Goal: Task Accomplishment & Management: Manage account settings

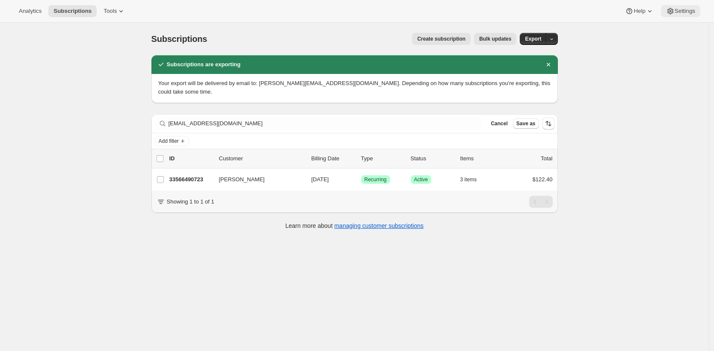
click at [679, 11] on span "Settings" at bounding box center [685, 11] width 21 height 7
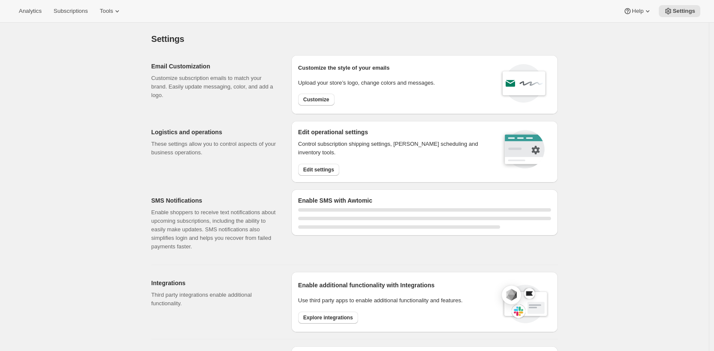
select select "17:00"
select select "09:00"
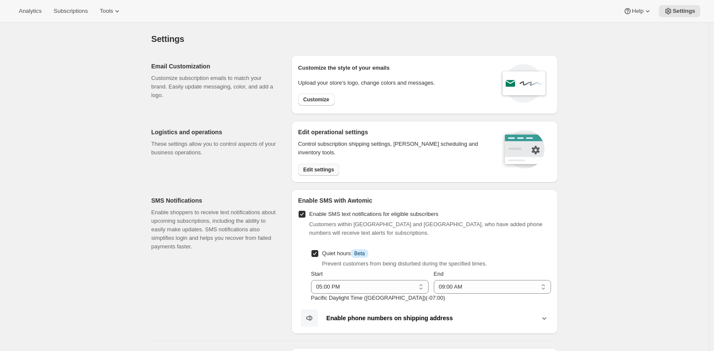
click at [334, 172] on span "Edit settings" at bounding box center [318, 169] width 31 height 7
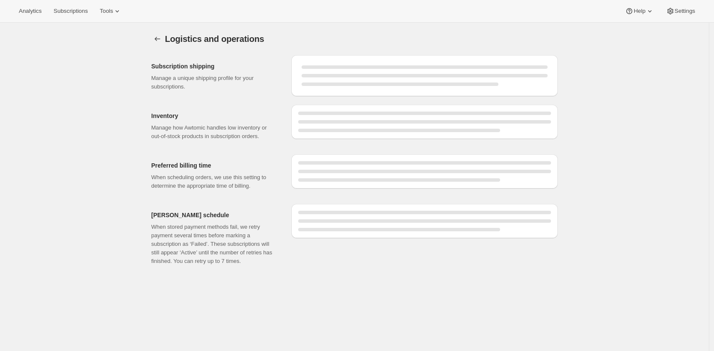
select select "DAY"
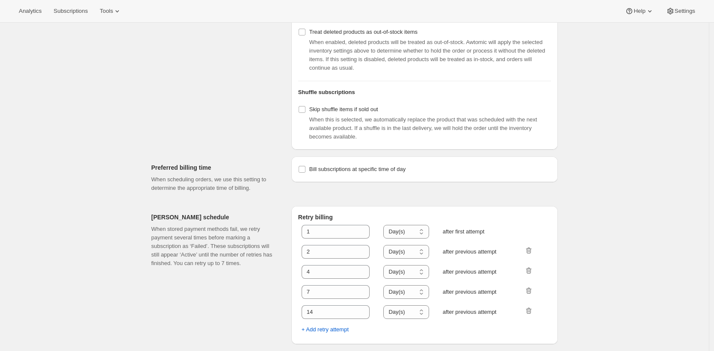
scroll to position [315, 0]
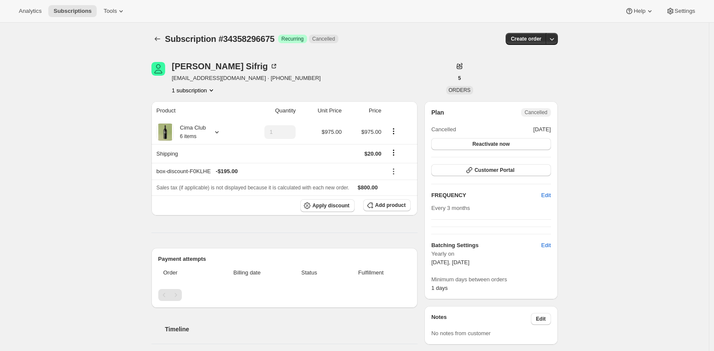
drag, startPoint x: 52, startPoint y: 186, endPoint x: 77, endPoint y: 166, distance: 32.6
click at [205, 137] on div "Cima Club 6 items" at bounding box center [190, 132] width 33 height 17
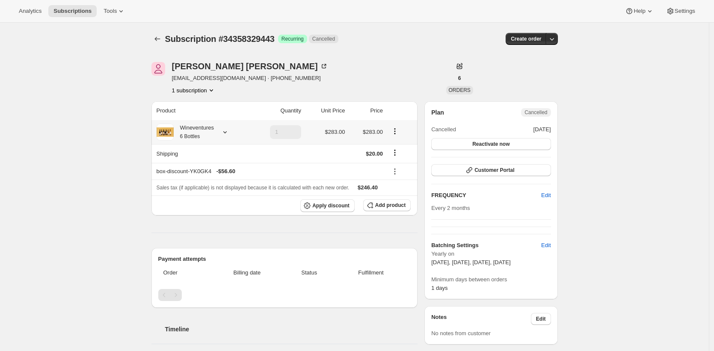
click at [187, 133] on div "Wineventures 6 Bottles" at bounding box center [194, 132] width 40 height 17
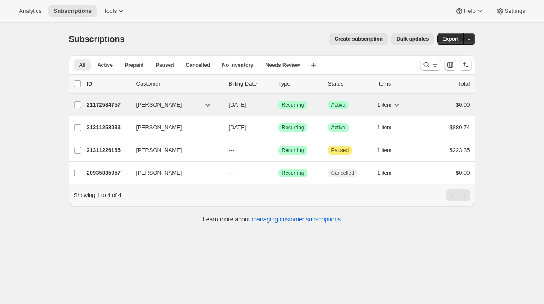
click at [112, 105] on p "21172584757" at bounding box center [108, 105] width 43 height 9
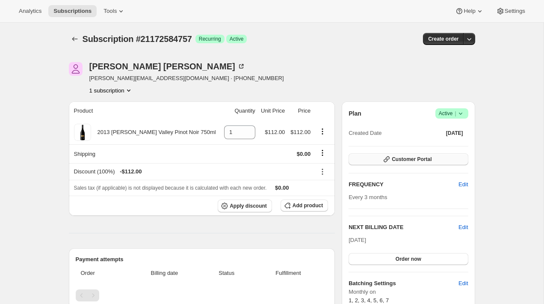
click at [386, 163] on icon "button" at bounding box center [387, 159] width 9 height 9
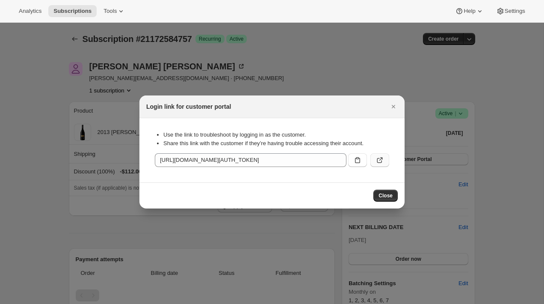
click at [380, 161] on icon ":r3d:" at bounding box center [380, 160] width 9 height 9
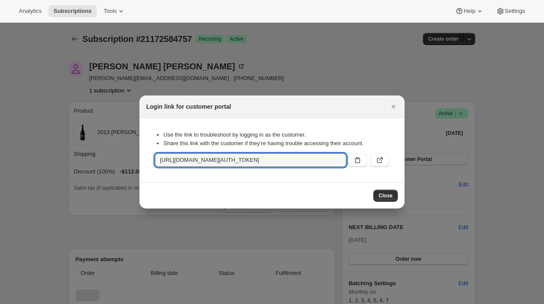
scroll to position [0, 1044]
drag, startPoint x: 245, startPoint y: 159, endPoint x: 439, endPoint y: 161, distance: 193.9
click at [80, 145] on div at bounding box center [272, 152] width 544 height 304
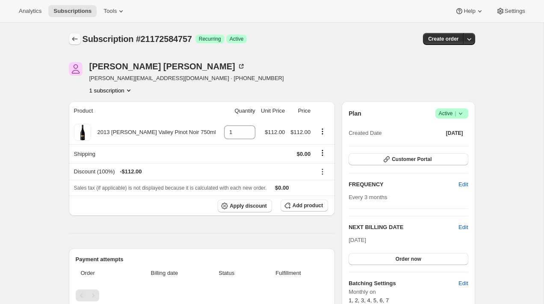
click at [76, 38] on icon "Subscriptions" at bounding box center [75, 39] width 9 height 9
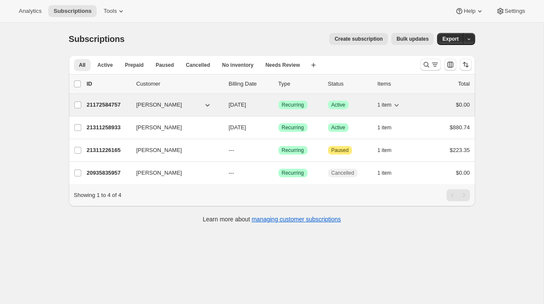
click at [89, 105] on p "21172584757" at bounding box center [108, 105] width 43 height 9
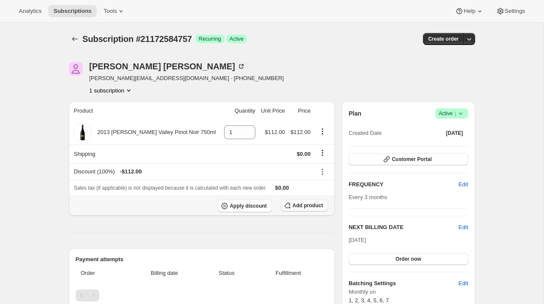
click at [295, 201] on button "Add product" at bounding box center [305, 205] width 48 height 12
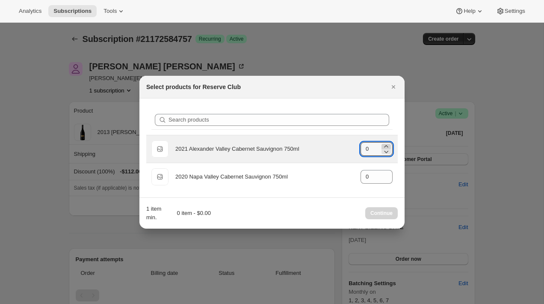
click at [384, 145] on icon ":r8a:" at bounding box center [386, 146] width 9 height 9
type input "1"
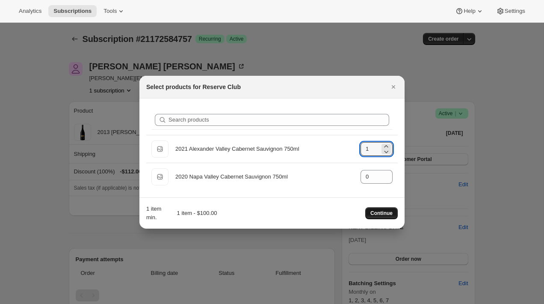
click at [383, 214] on span "Continue" at bounding box center [382, 213] width 22 height 7
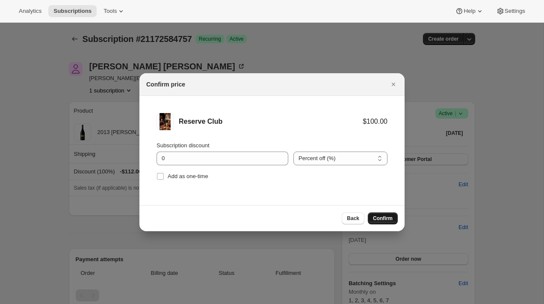
click at [387, 215] on span "Confirm" at bounding box center [383, 218] width 20 height 7
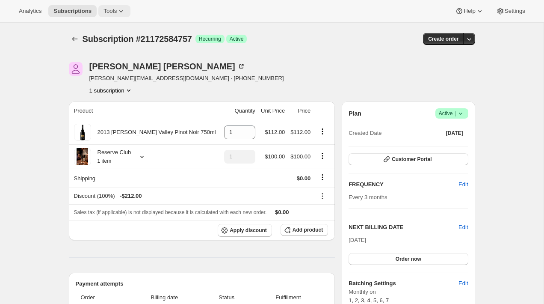
click at [114, 8] on span "Tools" at bounding box center [110, 11] width 13 height 7
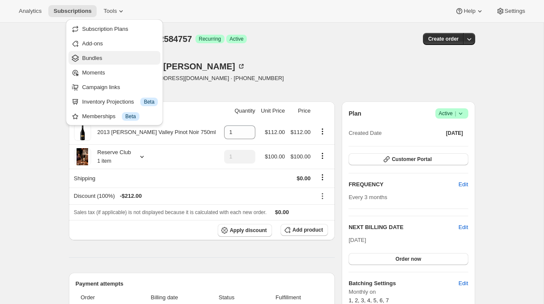
click at [117, 56] on span "Bundles" at bounding box center [120, 58] width 76 height 9
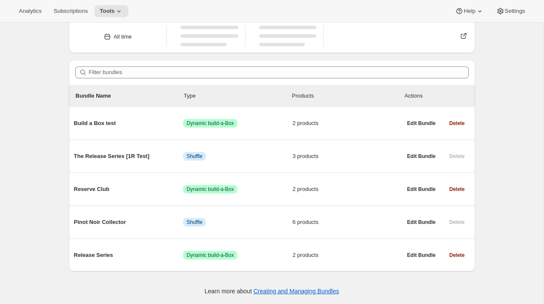
scroll to position [41, 0]
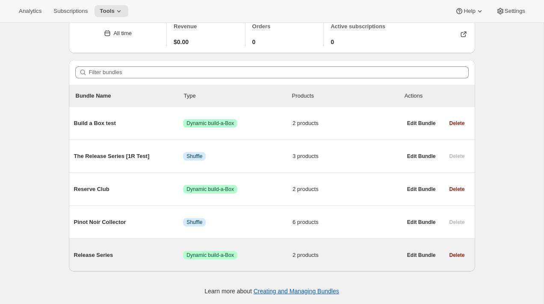
click at [110, 251] on span "Release Series" at bounding box center [129, 255] width 110 height 9
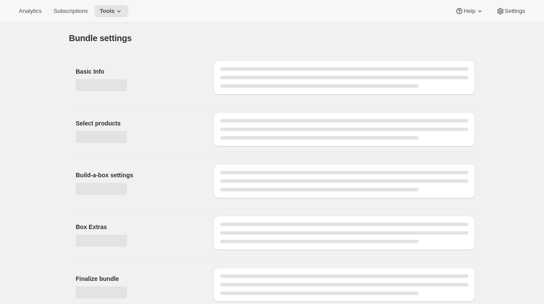
type input "Release Series"
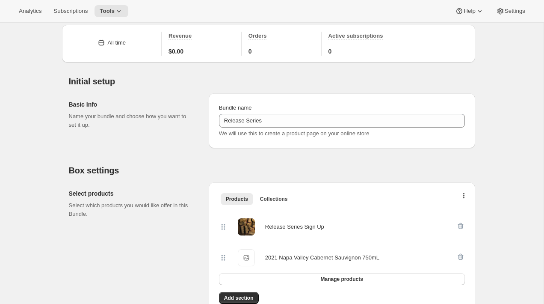
scroll to position [26, 0]
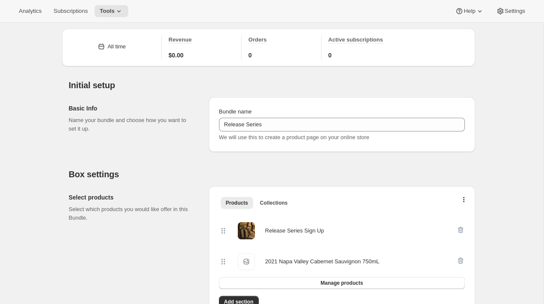
click at [86, 124] on p "Name your bundle and choose how you want to set it up." at bounding box center [132, 124] width 126 height 17
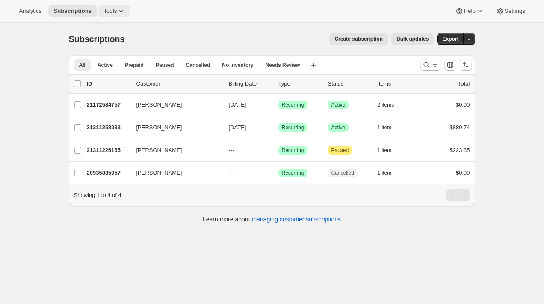
click at [122, 9] on icon at bounding box center [121, 11] width 9 height 9
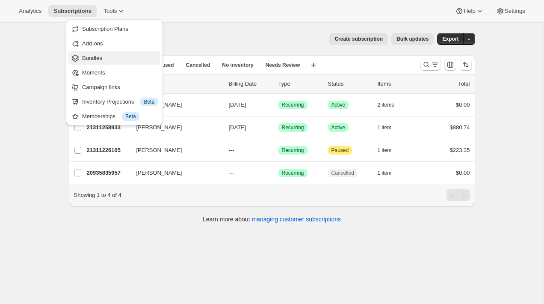
click at [108, 61] on span "Bundles" at bounding box center [120, 58] width 76 height 9
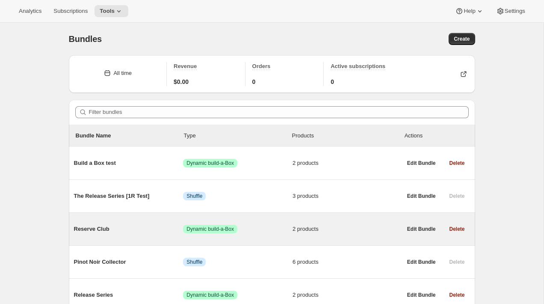
click at [139, 230] on span "Reserve Club" at bounding box center [129, 229] width 110 height 9
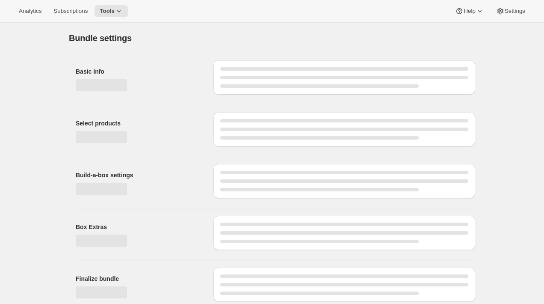
type input "Reserve Club"
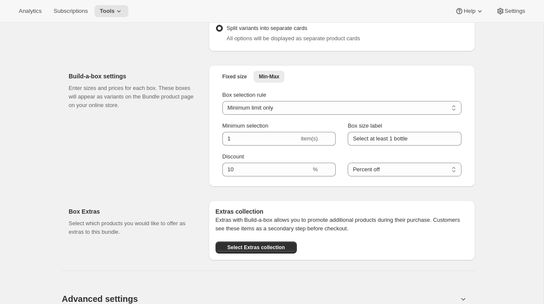
scroll to position [666, 0]
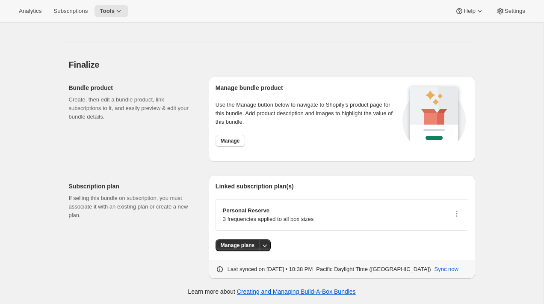
click at [192, 173] on div "Subscription plan If selling this bundle on subscription, you must associate it…" at bounding box center [272, 223] width 407 height 110
click at [240, 244] on span "Manage plans" at bounding box center [238, 245] width 34 height 7
click at [457, 214] on icon "button" at bounding box center [457, 213] width 9 height 9
click at [449, 242] on span "Edit plan details" at bounding box center [443, 244] width 39 height 6
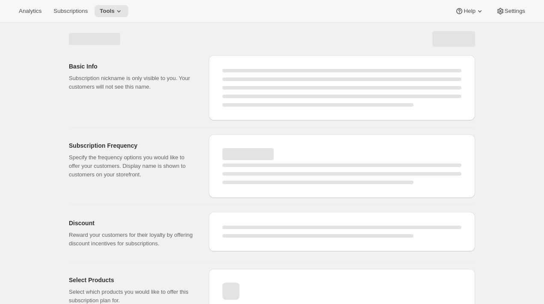
select select "WEEK"
select select "MONTH"
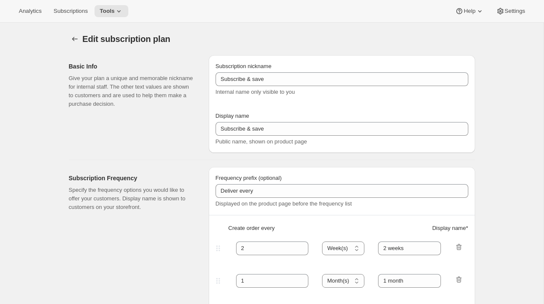
type input "Personal Reserve"
type input "1"
select select "MONTH"
type input "1 month"
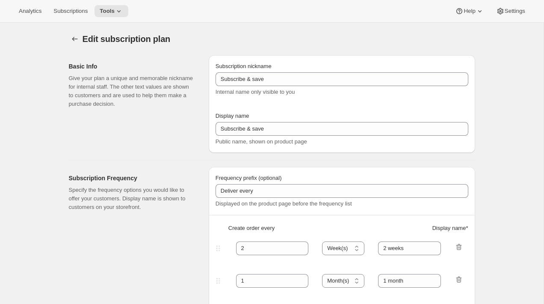
type input "2"
type input "2 Months"
type input "Choose which wines you’d like, how many bottles you’d like of each, and how oft…"
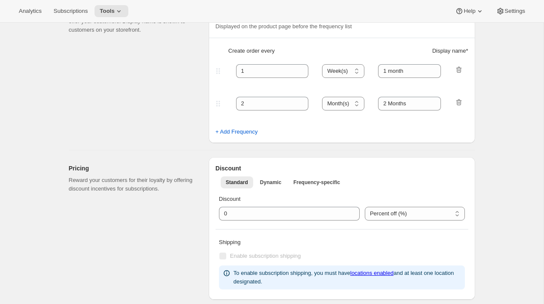
select select "MONTH"
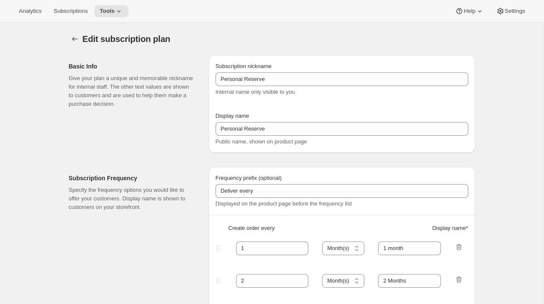
click at [180, 206] on p "Specify the frequency options you would like to offer your customers. Display n…" at bounding box center [132, 199] width 126 height 26
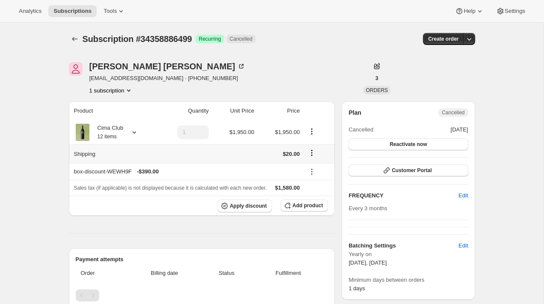
click at [108, 147] on th "Shipping" at bounding box center [112, 153] width 87 height 19
click at [105, 133] on div "Cima Club 12 items" at bounding box center [107, 132] width 33 height 17
